Goal: Register for event/course

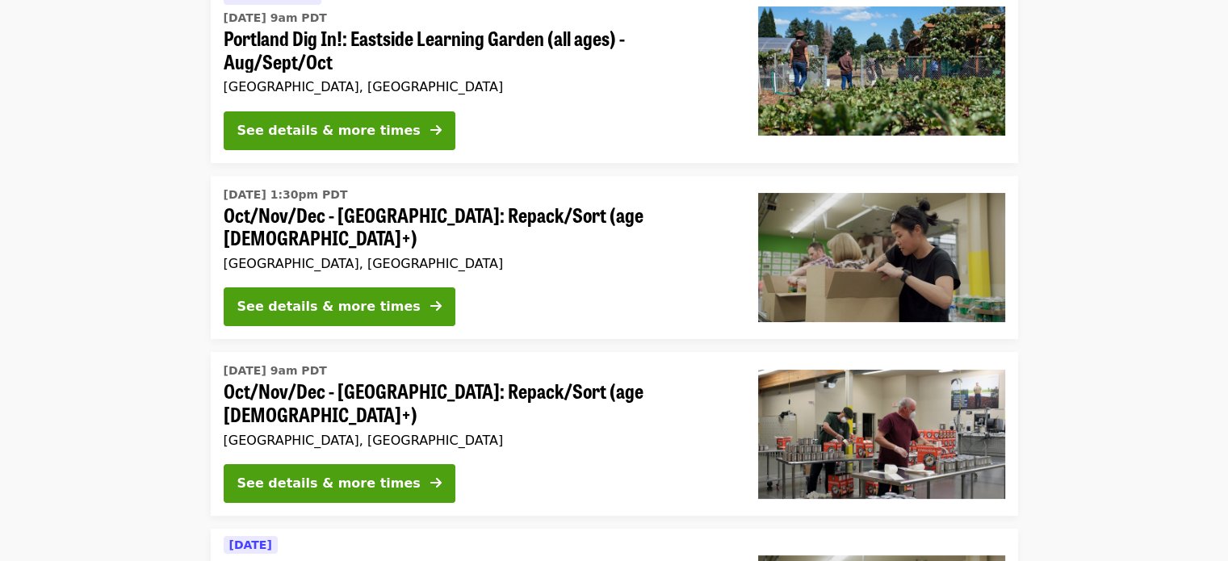
scroll to position [207, 0]
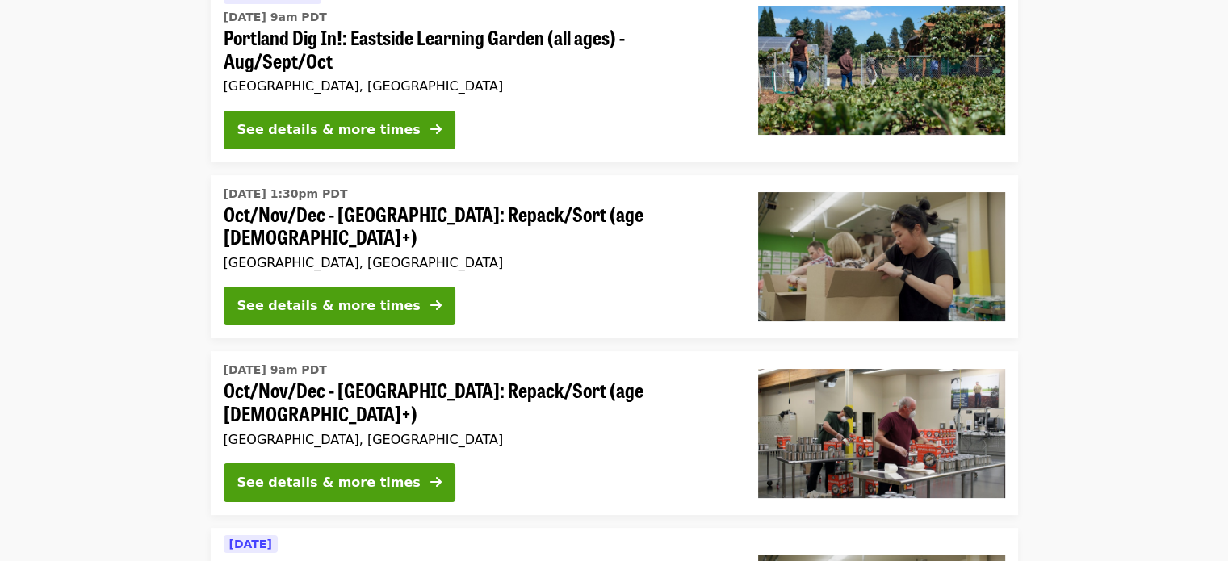
click at [418, 300] on div "See details & more times" at bounding box center [478, 309] width 509 height 45
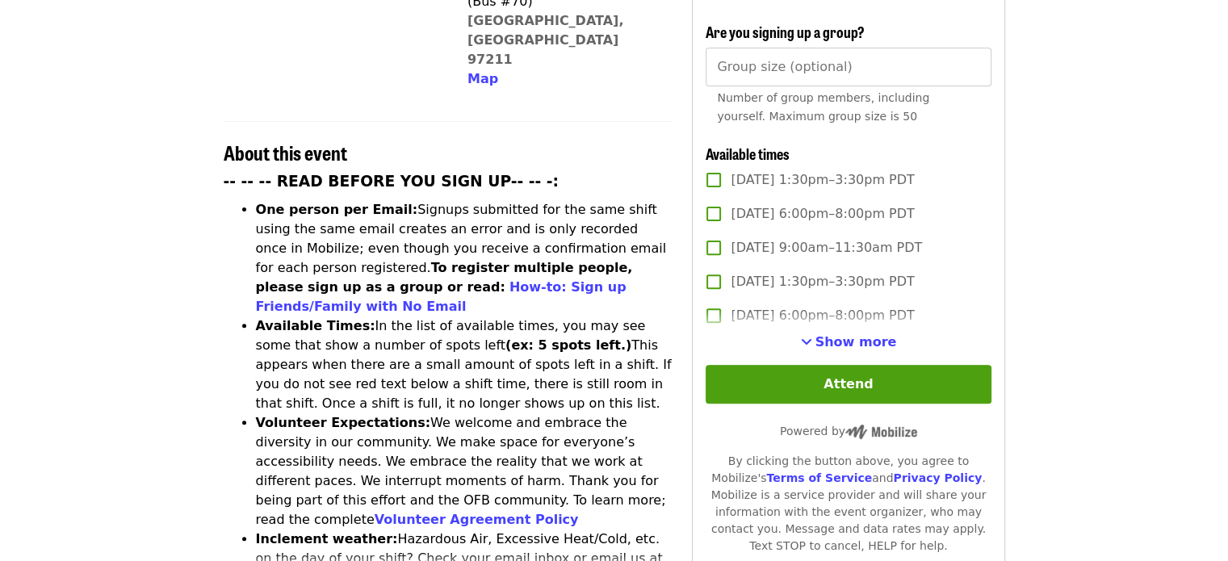
scroll to position [549, 0]
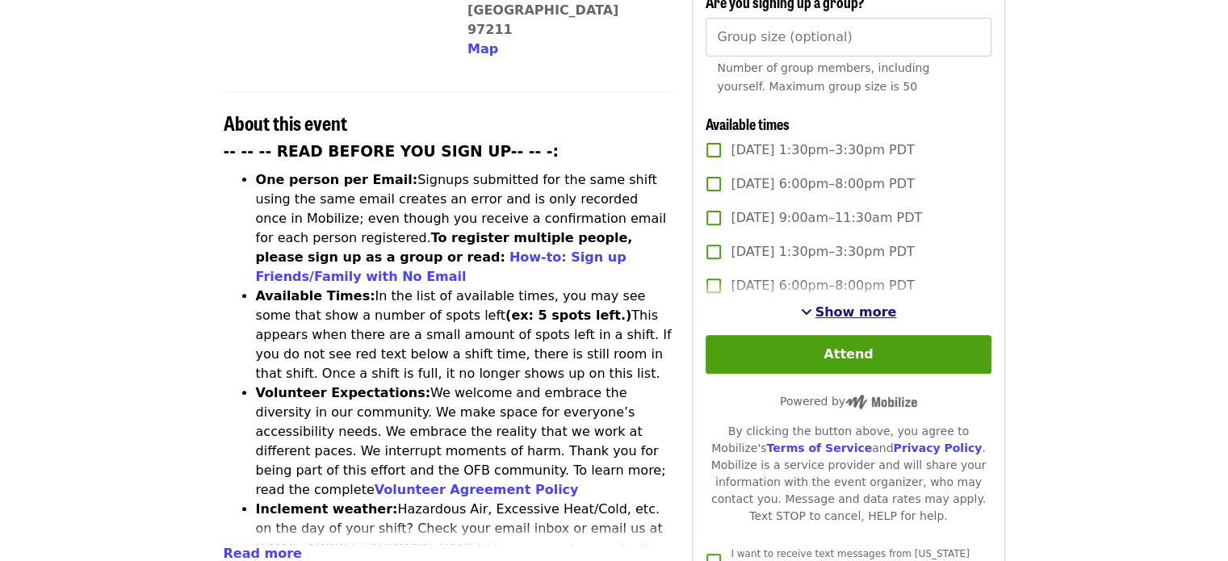
click at [866, 311] on span "Show more" at bounding box center [857, 311] width 82 height 15
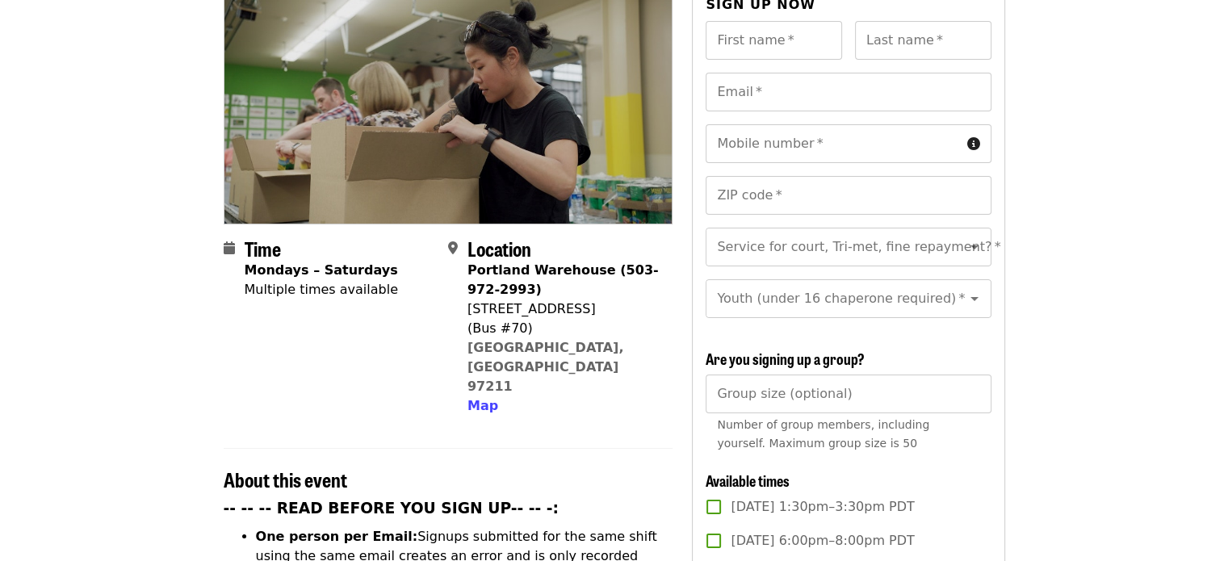
scroll to position [194, 0]
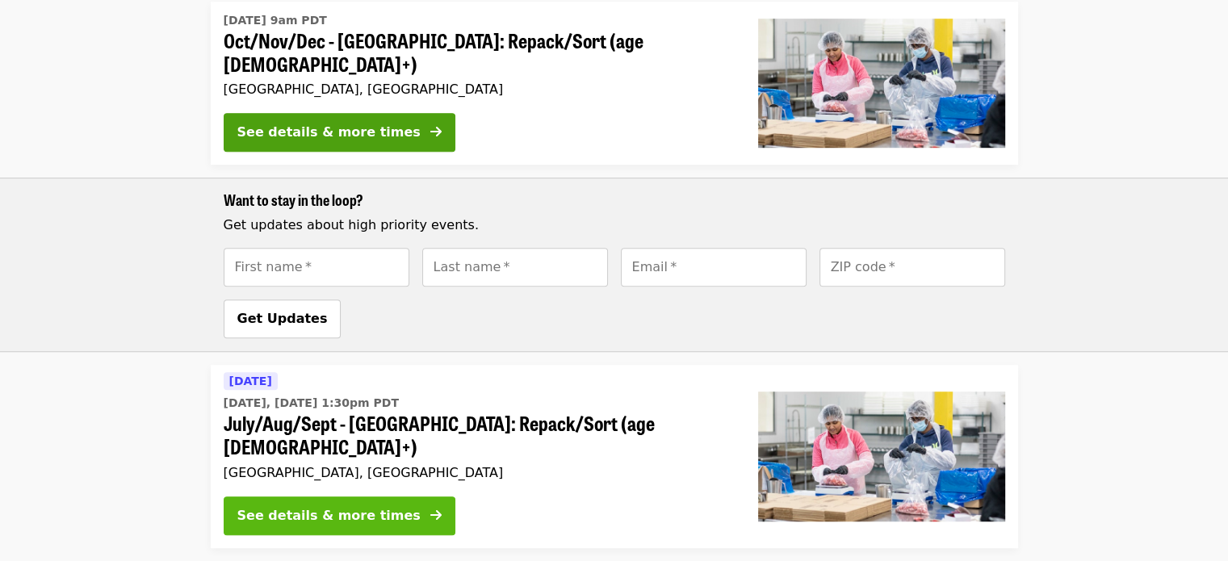
scroll to position [1100, 0]
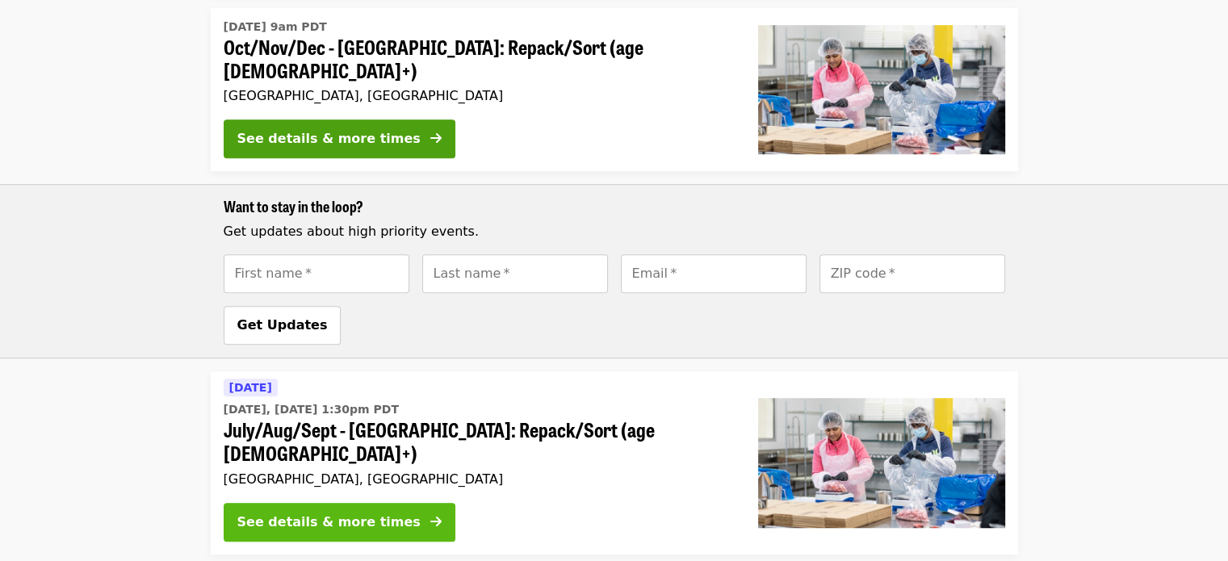
click at [380, 513] on div "See details & more times" at bounding box center [328, 522] width 183 height 19
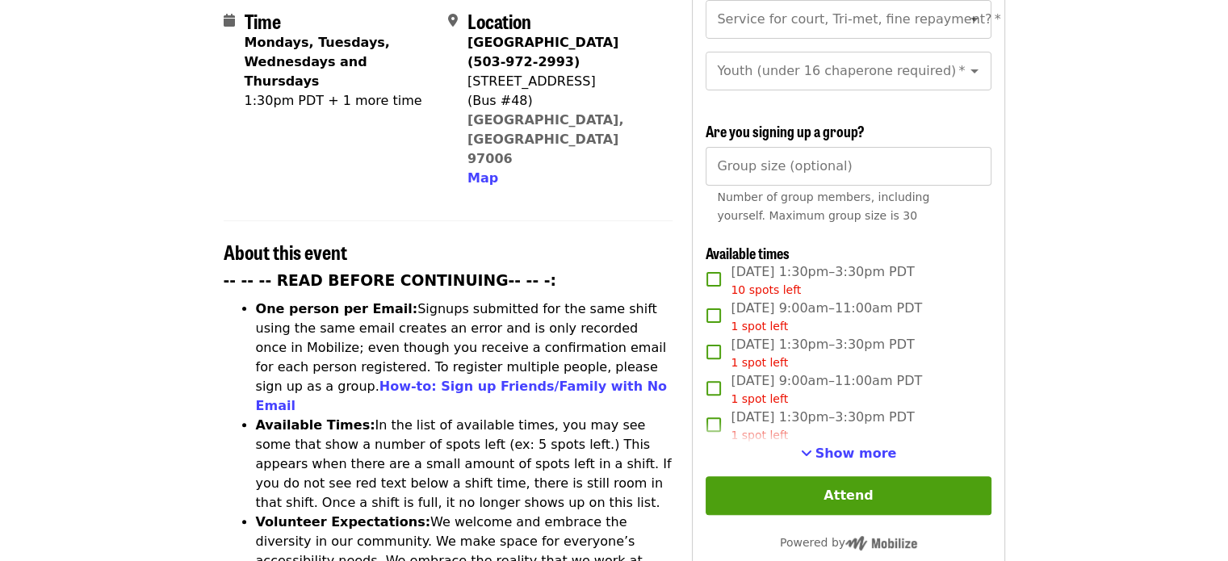
scroll to position [426, 0]
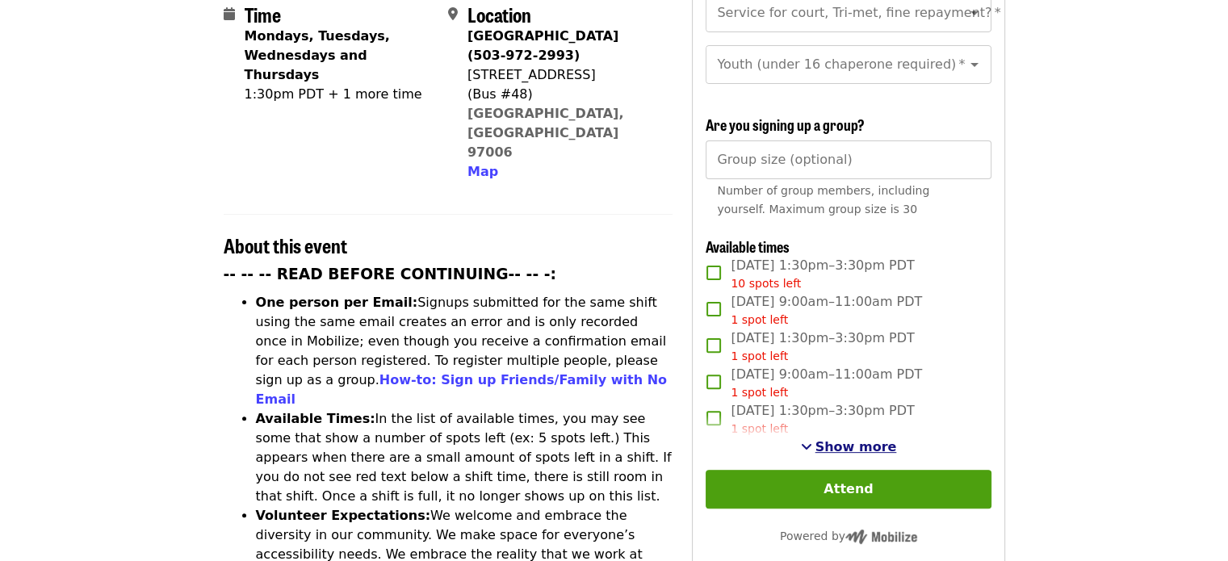
click at [833, 439] on span "Show more" at bounding box center [857, 446] width 82 height 15
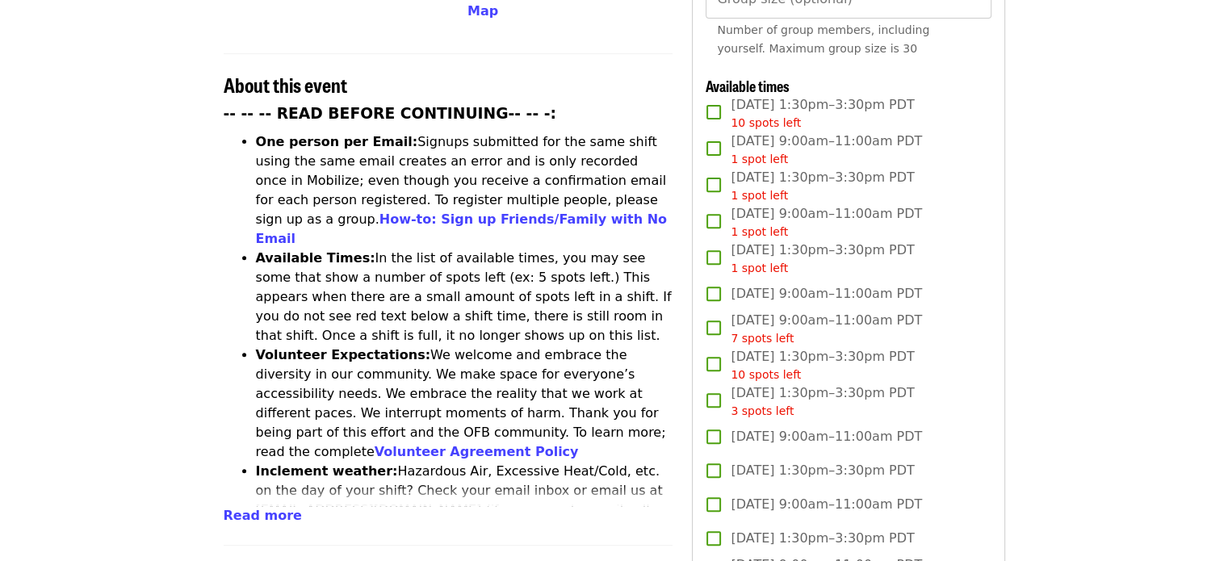
scroll to position [617, 0]
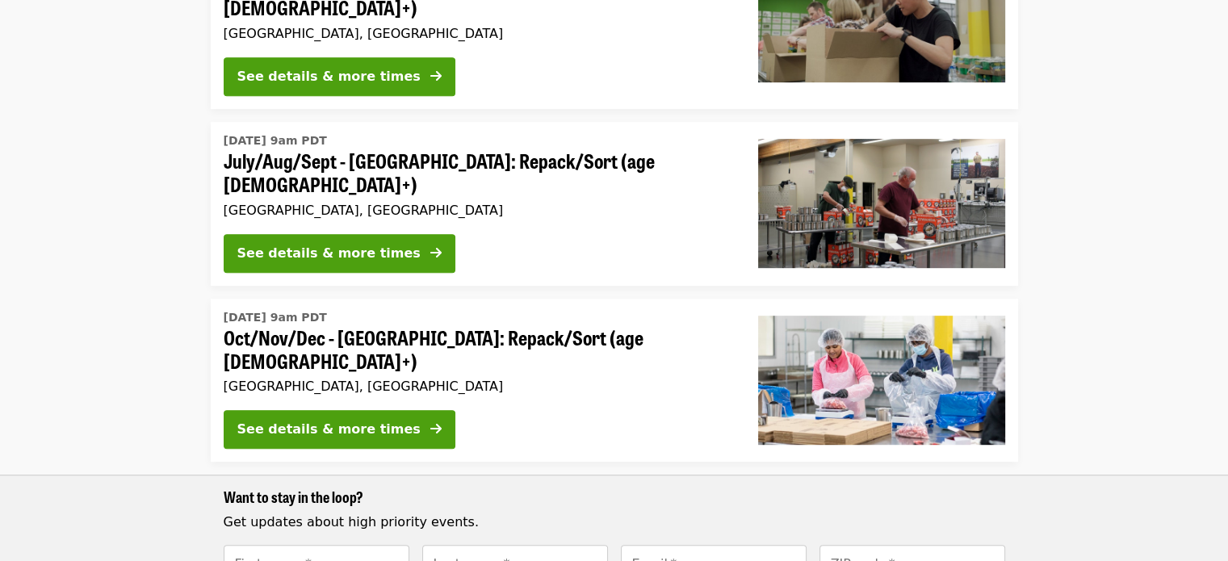
scroll to position [805, 0]
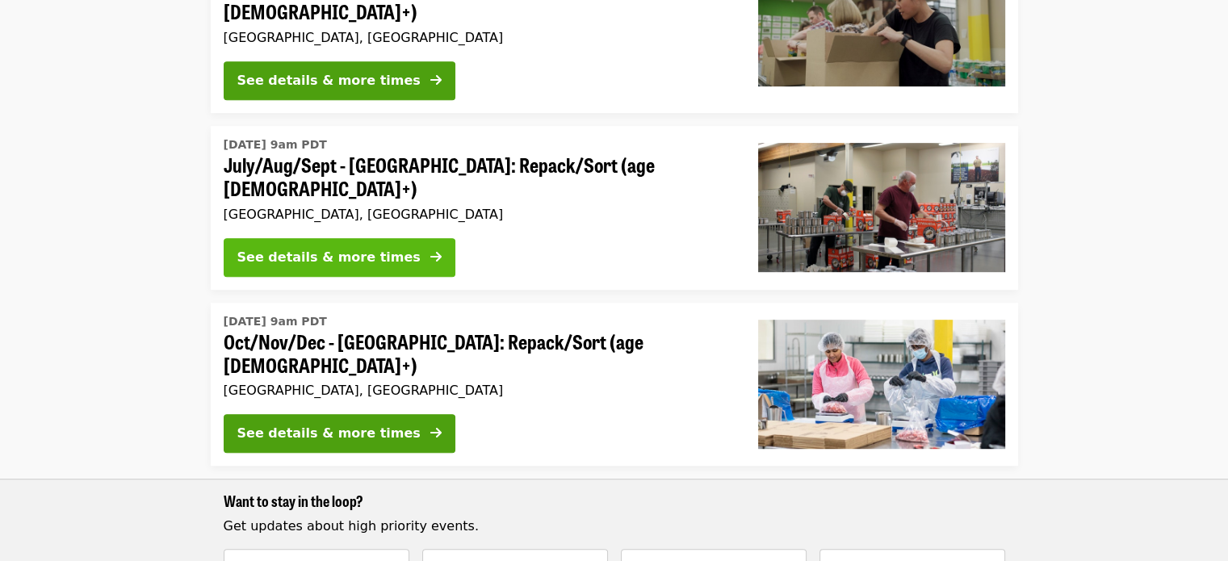
click at [430, 250] on icon "arrow-right icon" at bounding box center [435, 257] width 11 height 15
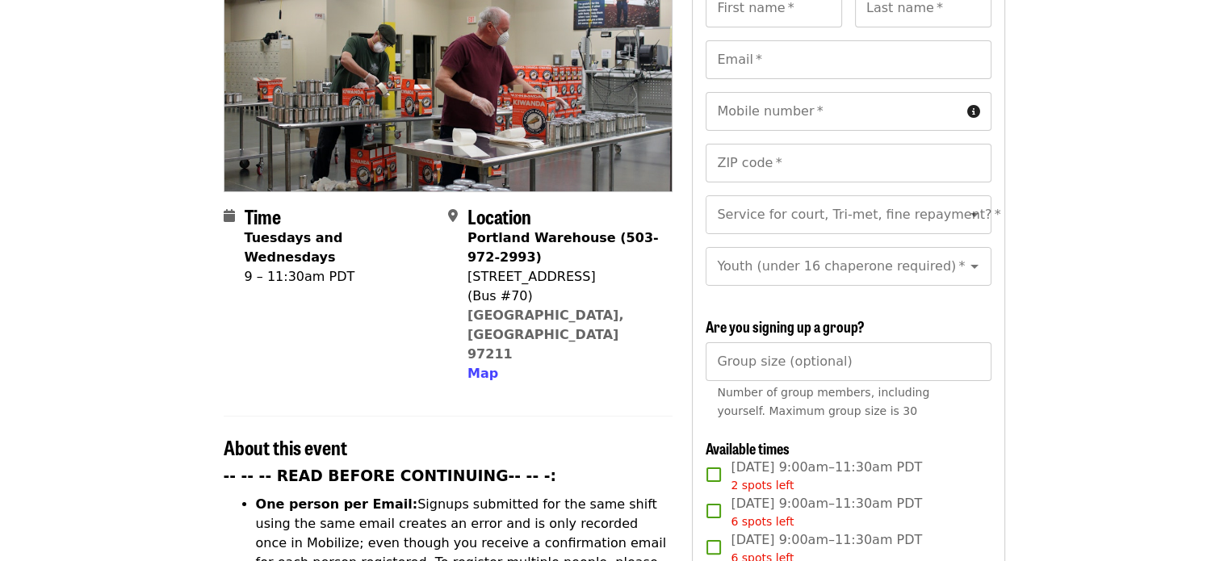
scroll to position [229, 0]
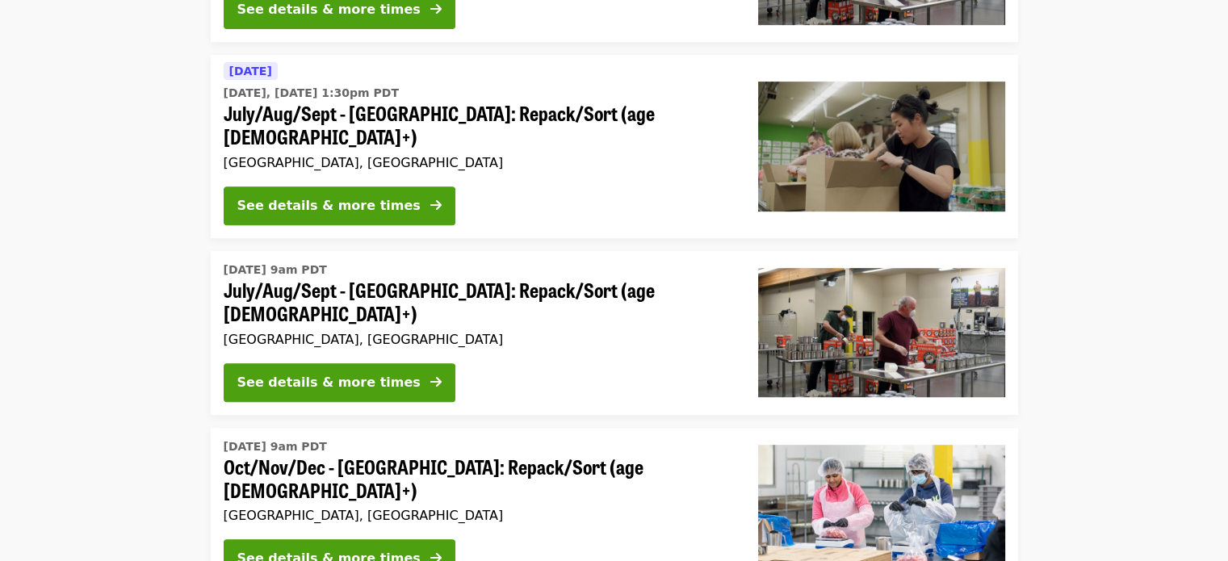
scroll to position [517, 0]
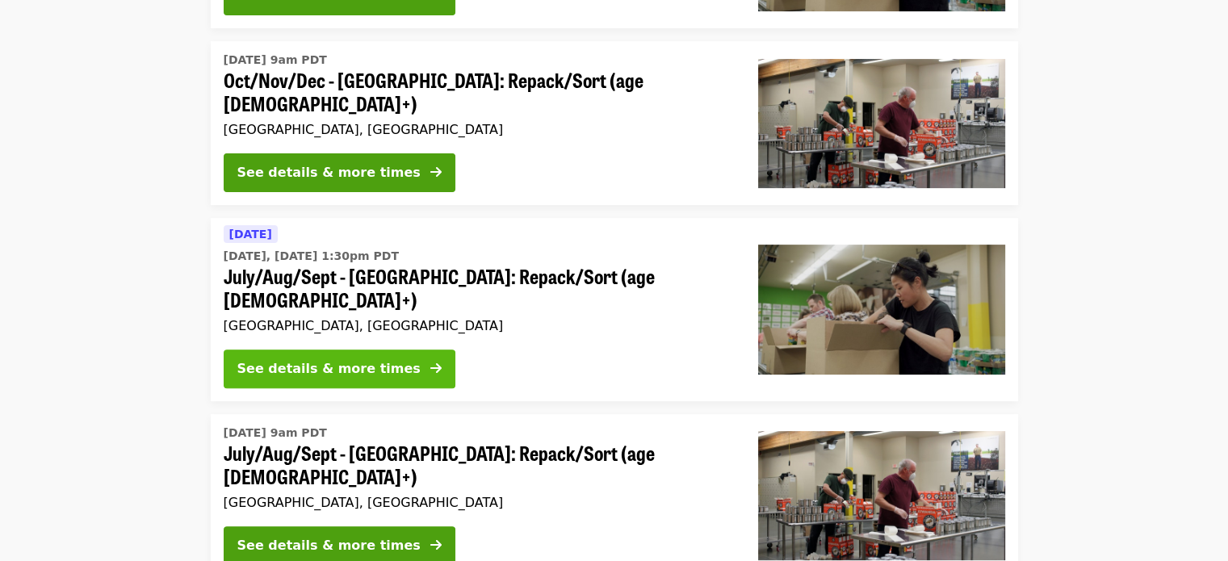
click at [385, 350] on button "See details & more times" at bounding box center [340, 369] width 232 height 39
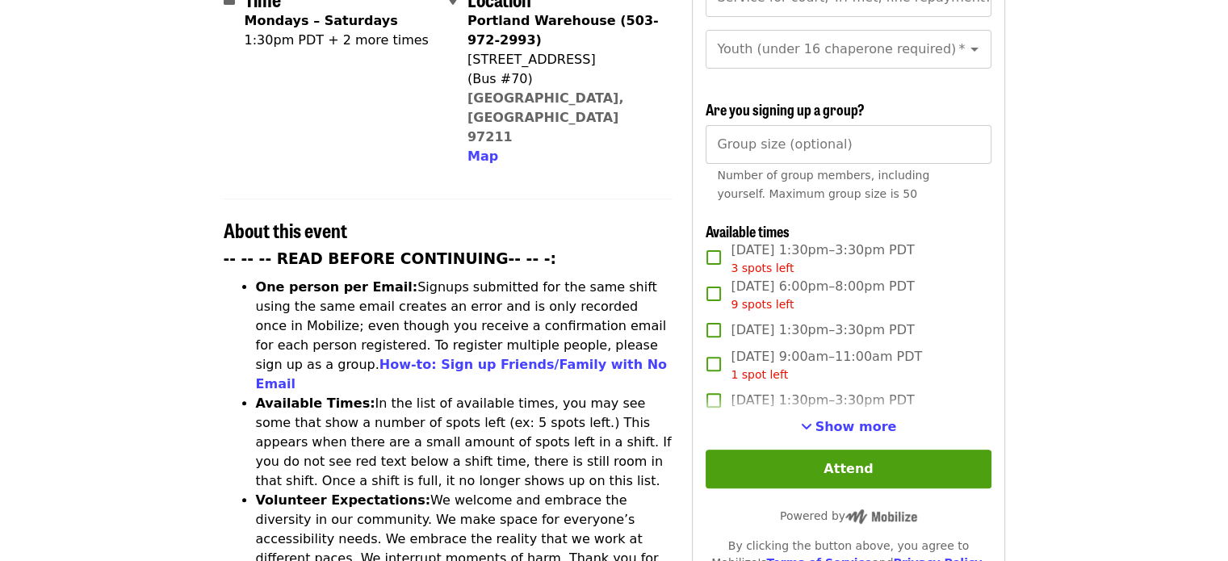
scroll to position [468, 0]
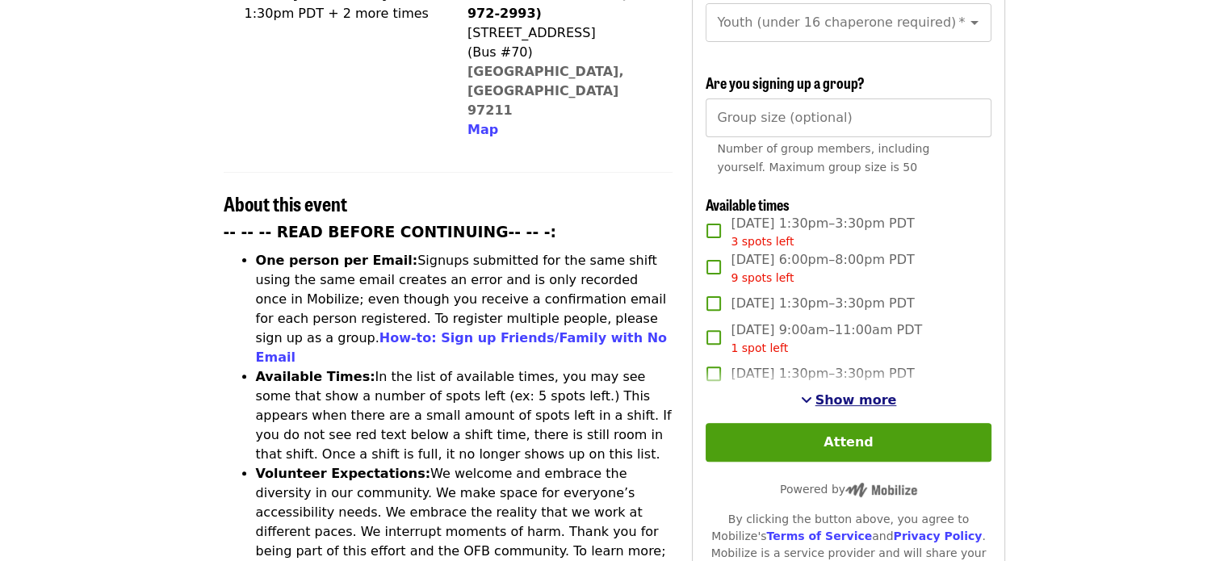
click at [824, 393] on span "Show more" at bounding box center [857, 400] width 82 height 15
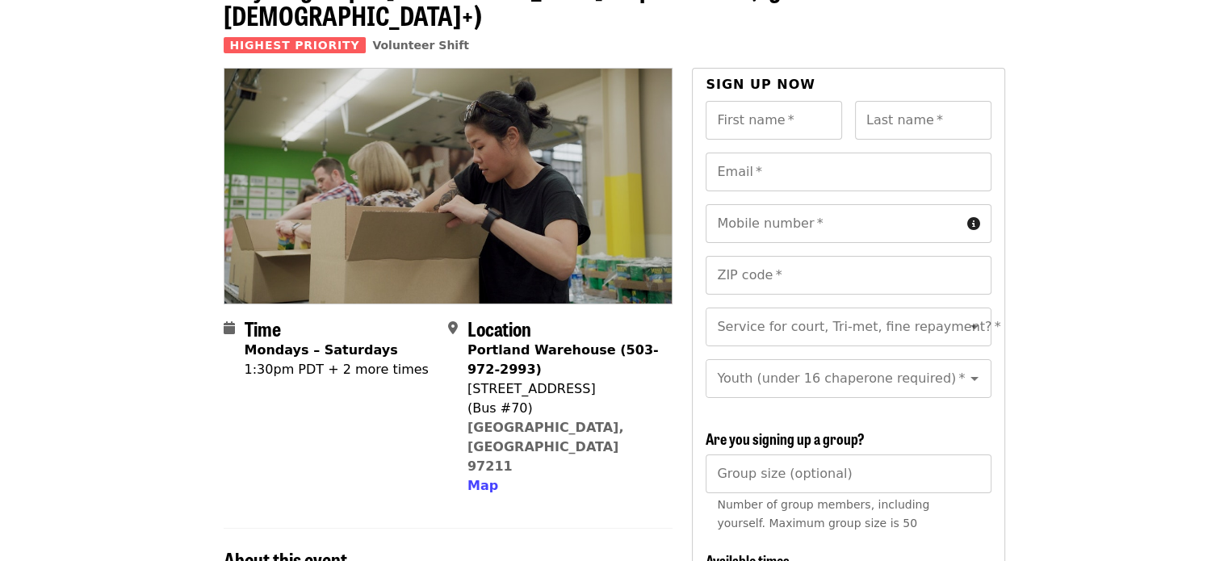
scroll to position [0, 0]
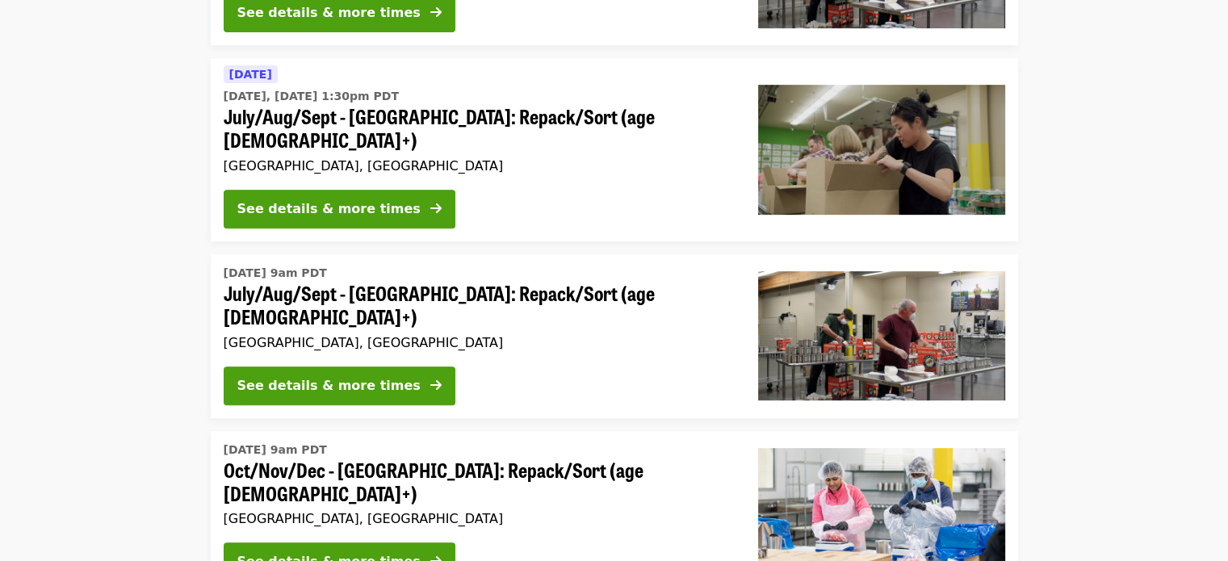
scroll to position [681, 0]
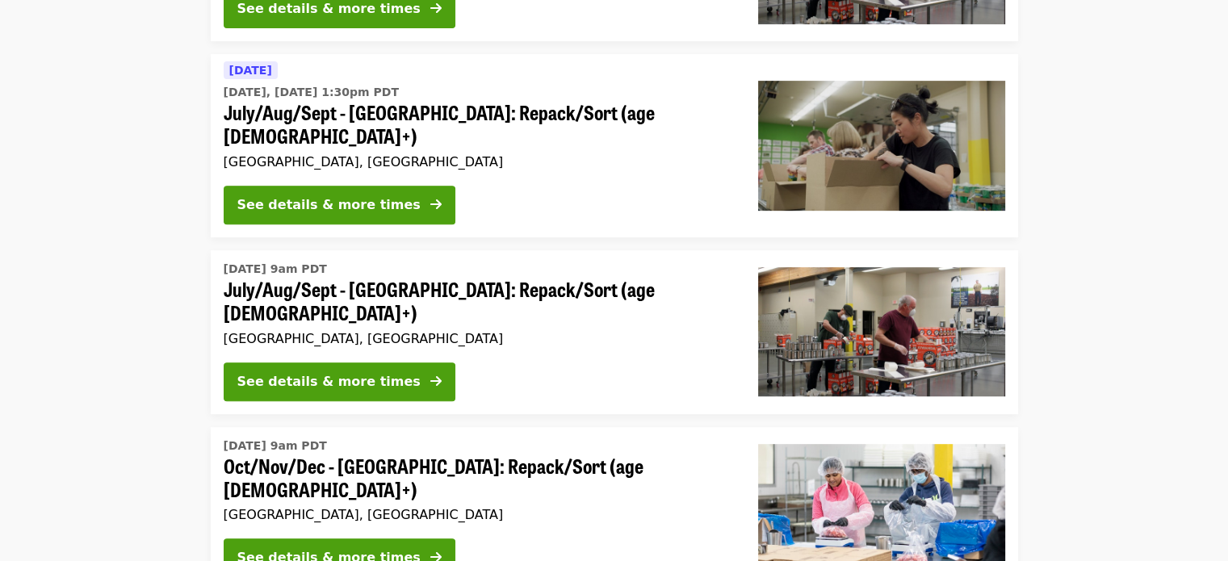
click at [375, 480] on div "Wed, Oct 1 @ 9am PDT Oct/Nov/Dec - Beaverton: Repack/Sort (age 10+) Beaverton, …" at bounding box center [478, 509] width 535 height 164
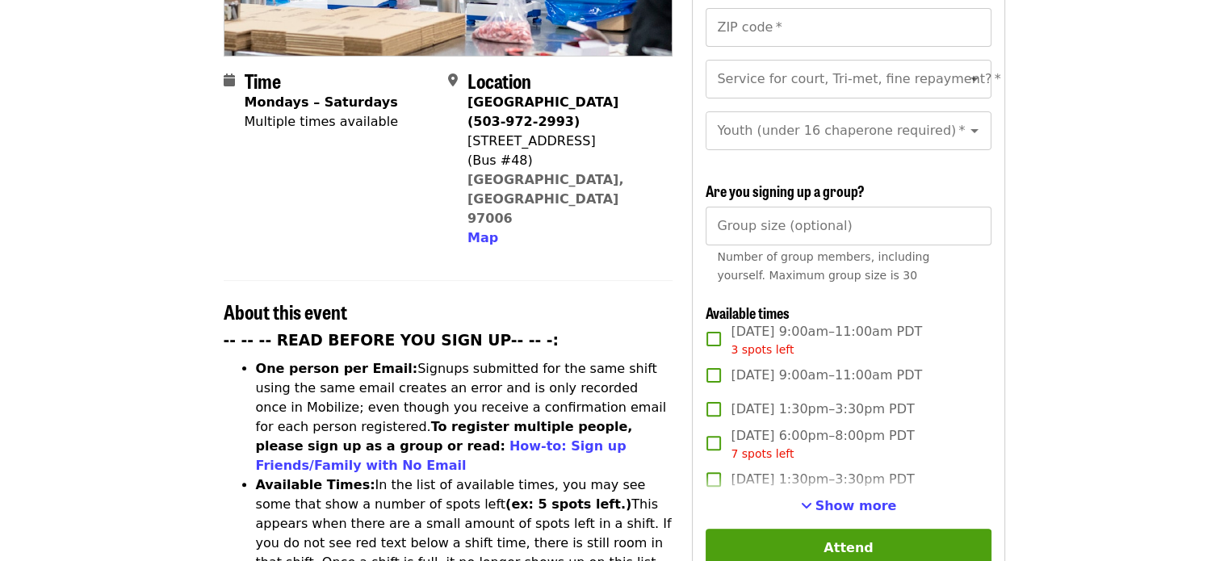
scroll to position [365, 0]
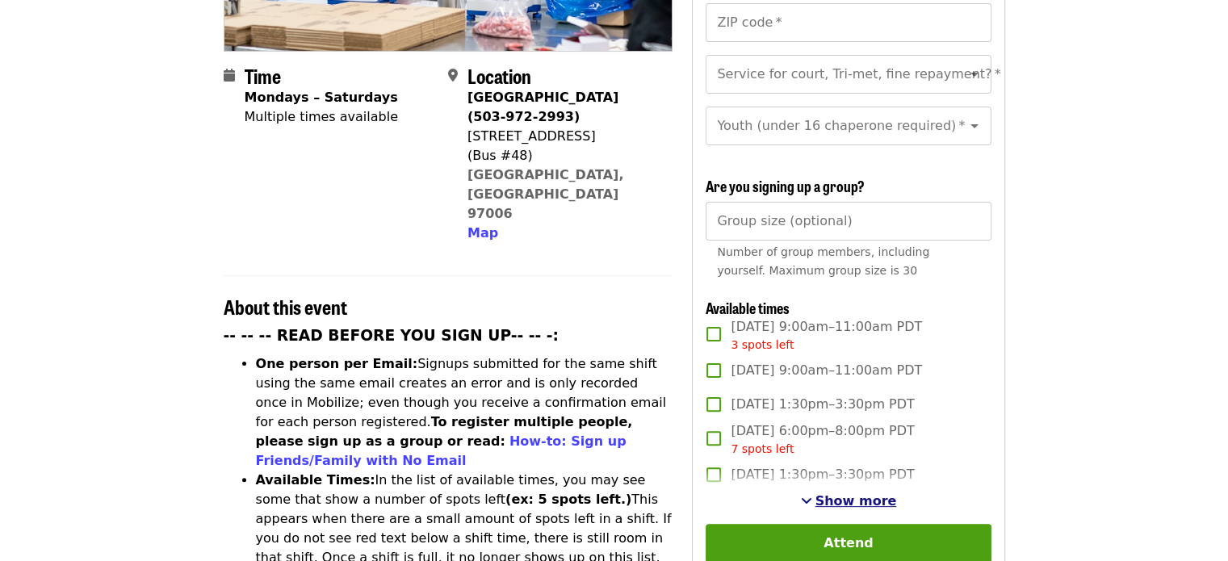
click at [840, 500] on span "Show more" at bounding box center [857, 500] width 82 height 15
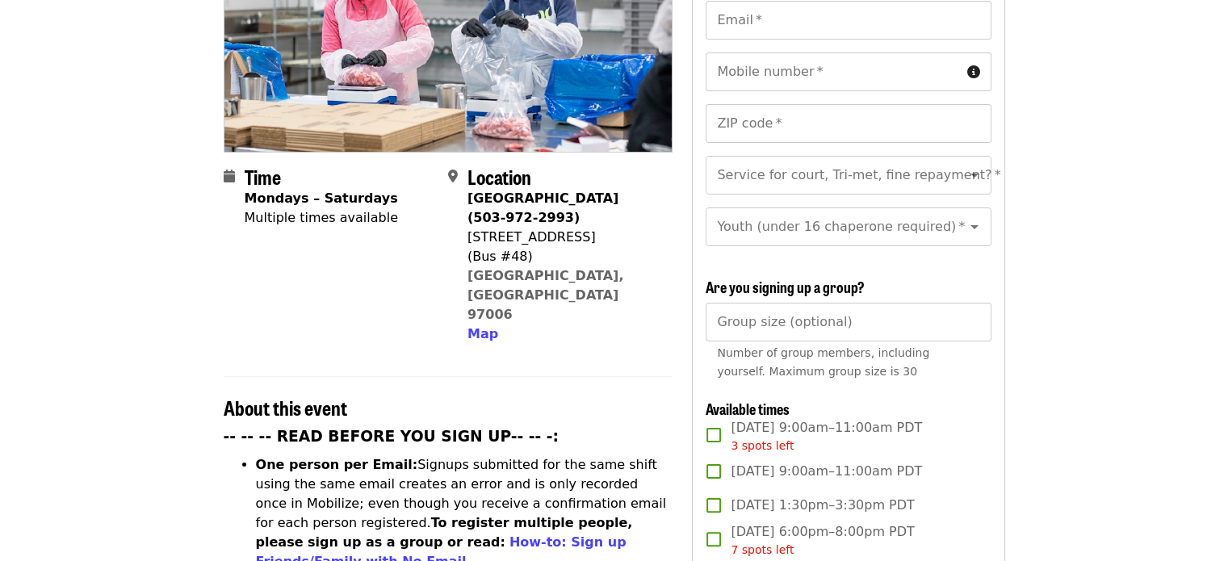
scroll to position [268, 0]
